Goal: Information Seeking & Learning: Check status

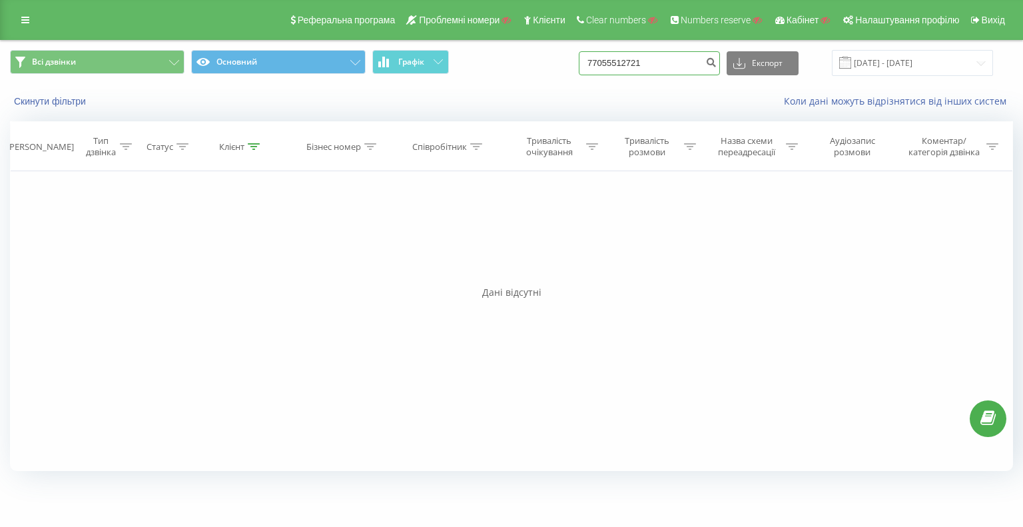
drag, startPoint x: 684, startPoint y: 61, endPoint x: 482, endPoint y: 53, distance: 201.9
click at [533, 53] on div "Всі дзвінки Основний Графік 77055512721 Експорт .csv .xls .xlsx 22.06.2025 - 22…" at bounding box center [511, 63] width 1003 height 26
paste input "380962397000"
type input "380962397000"
click at [715, 55] on button "submit" at bounding box center [711, 63] width 18 height 24
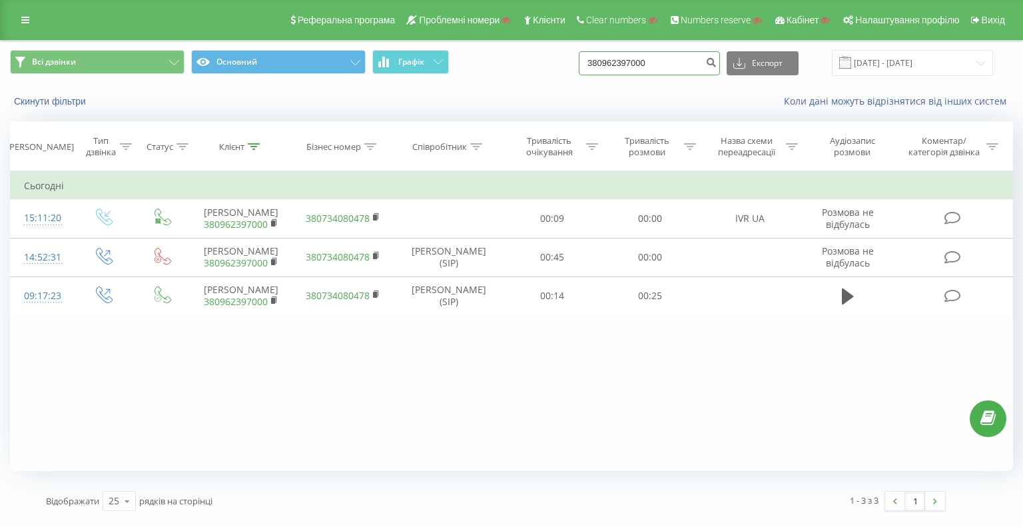
drag, startPoint x: 653, startPoint y: 65, endPoint x: 467, endPoint y: 44, distance: 187.0
click at [565, 59] on div "Всі дзвінки Основний Графік 380962397000 Експорт .csv .xls .xlsx 22.06.2025 - 2…" at bounding box center [511, 63] width 1003 height 26
paste input "507691852"
type input "380507691852"
click at [716, 61] on icon "submit" at bounding box center [710, 61] width 11 height 8
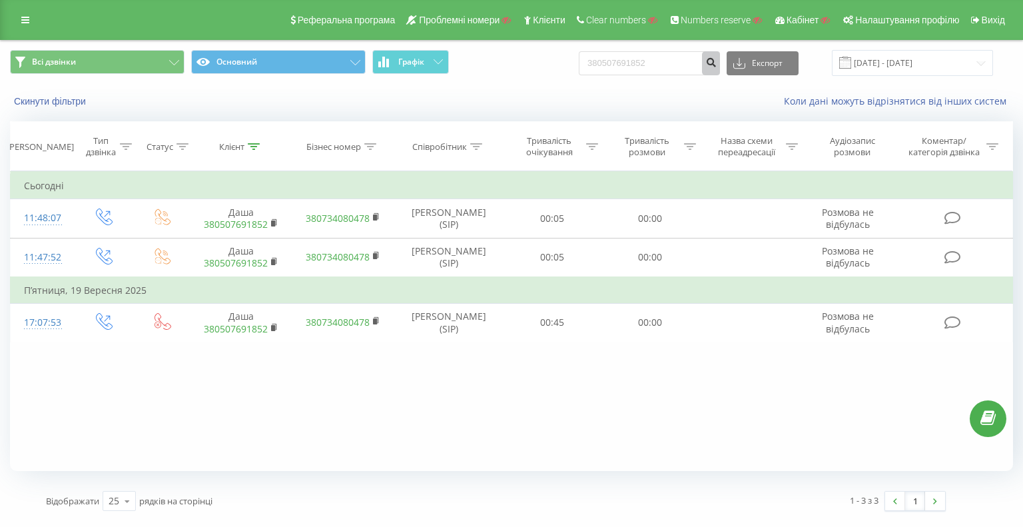
click at [716, 61] on icon "submit" at bounding box center [710, 61] width 11 height 8
drag, startPoint x: 681, startPoint y: 55, endPoint x: 504, endPoint y: 38, distance: 178.0
click at [531, 41] on div "Всі дзвінки Основний Графік 380507691852 Експорт .csv .xls .xlsx 22.06.2025 - 2…" at bounding box center [511, 63] width 1021 height 45
paste input "931776107"
type input "380931776107"
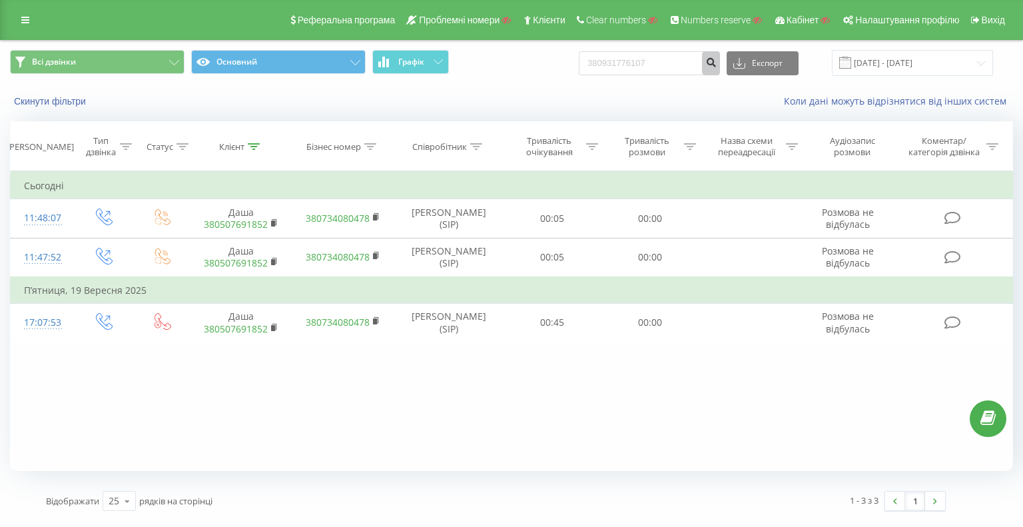
click at [716, 58] on icon "submit" at bounding box center [710, 61] width 11 height 8
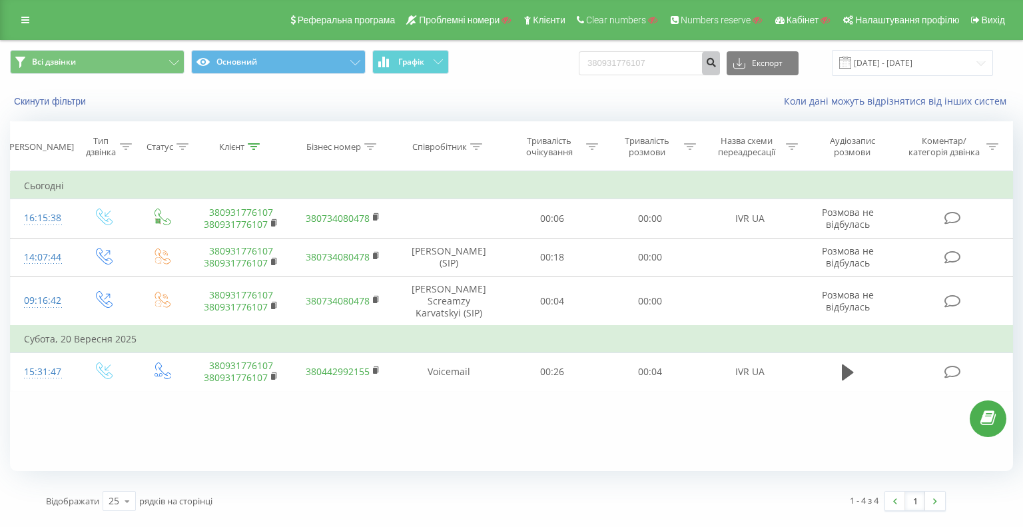
click at [716, 61] on icon "submit" at bounding box center [710, 61] width 11 height 8
